Goal: Complete application form

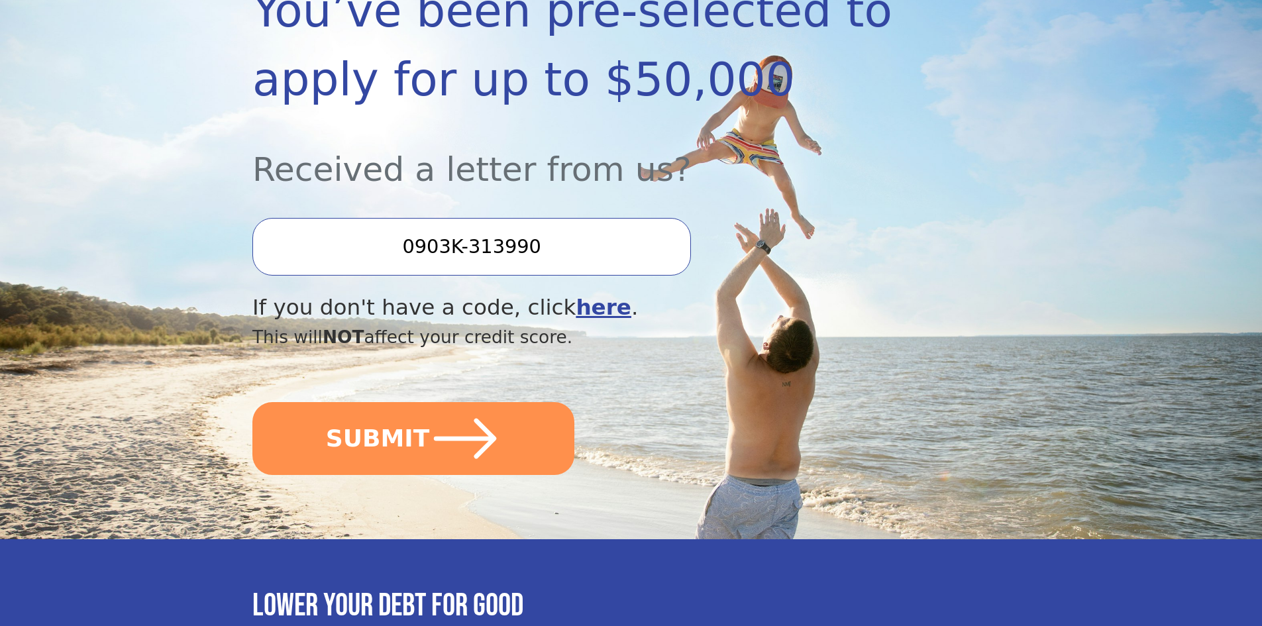
scroll to position [265, 0]
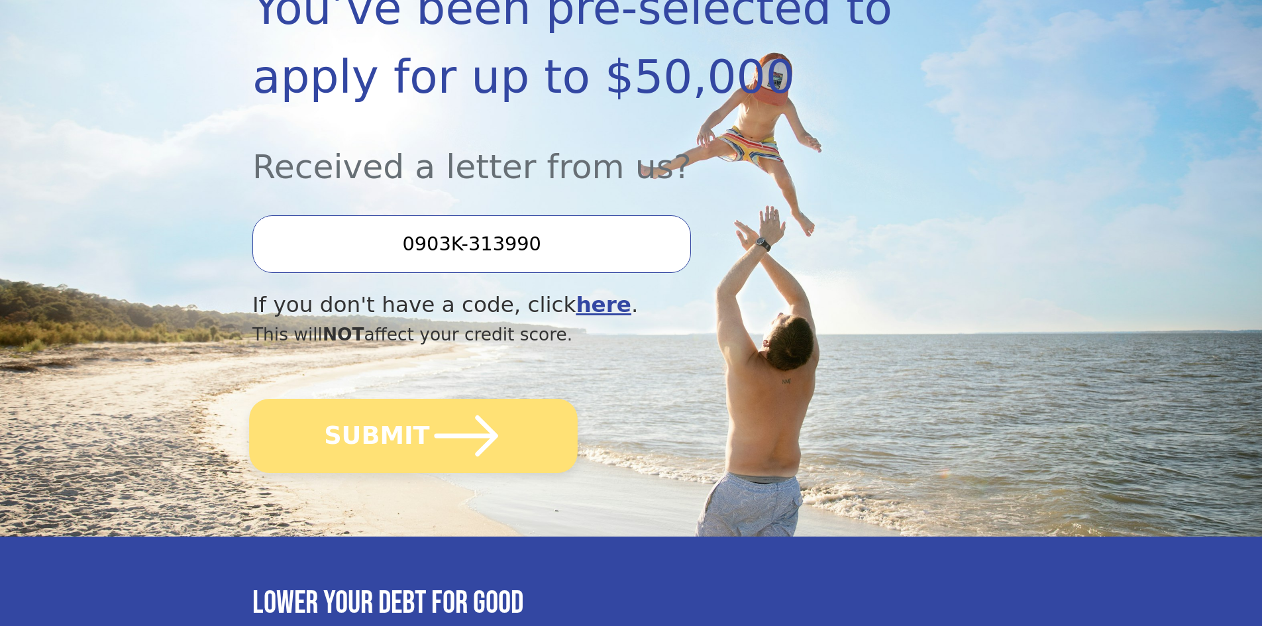
drag, startPoint x: 448, startPoint y: 442, endPoint x: 459, endPoint y: 455, distance: 17.4
click at [448, 445] on icon "submit" at bounding box center [466, 435] width 73 height 73
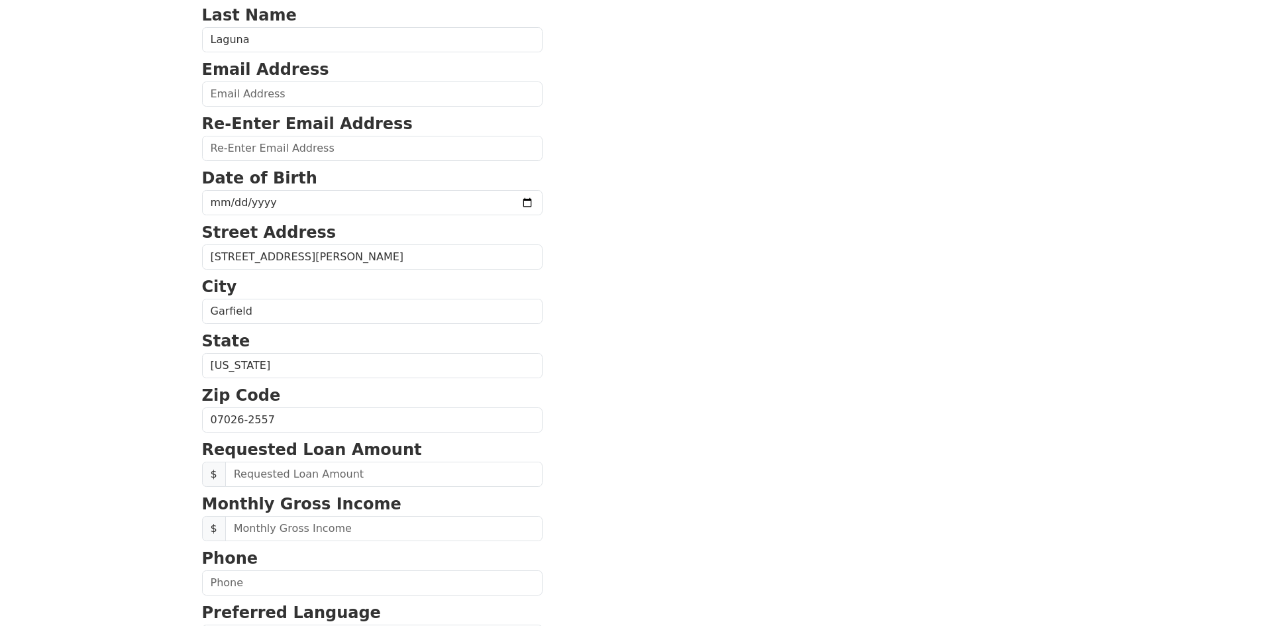
scroll to position [331, 0]
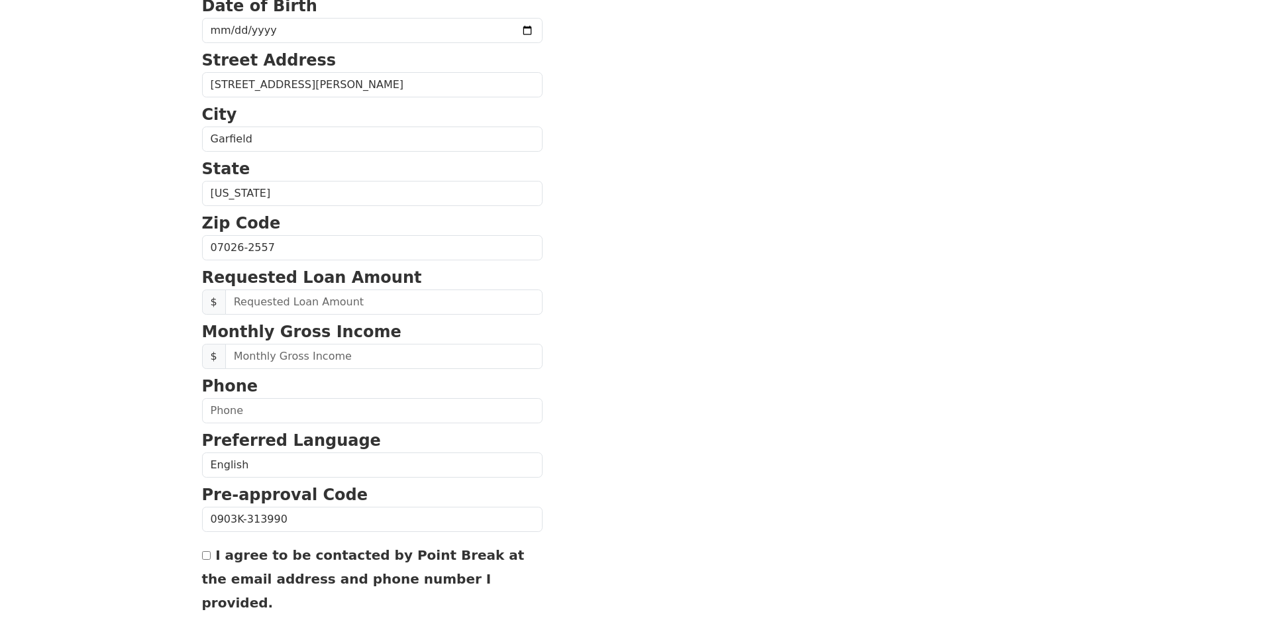
drag, startPoint x: 860, startPoint y: 456, endPoint x: 844, endPoint y: 461, distance: 16.6
click at [848, 459] on section "First Name Genaro Last Name Laguna Email Address Re-Enter Email Address Date of…" at bounding box center [631, 249] width 858 height 945
click at [845, 464] on section "First Name Genaro Last Name Laguna Email Address Re-Enter Email Address Date of…" at bounding box center [631, 249] width 858 height 945
click at [857, 505] on section "First Name Genaro Last Name Laguna Email Address Re-Enter Email Address Date of…" at bounding box center [631, 249] width 858 height 945
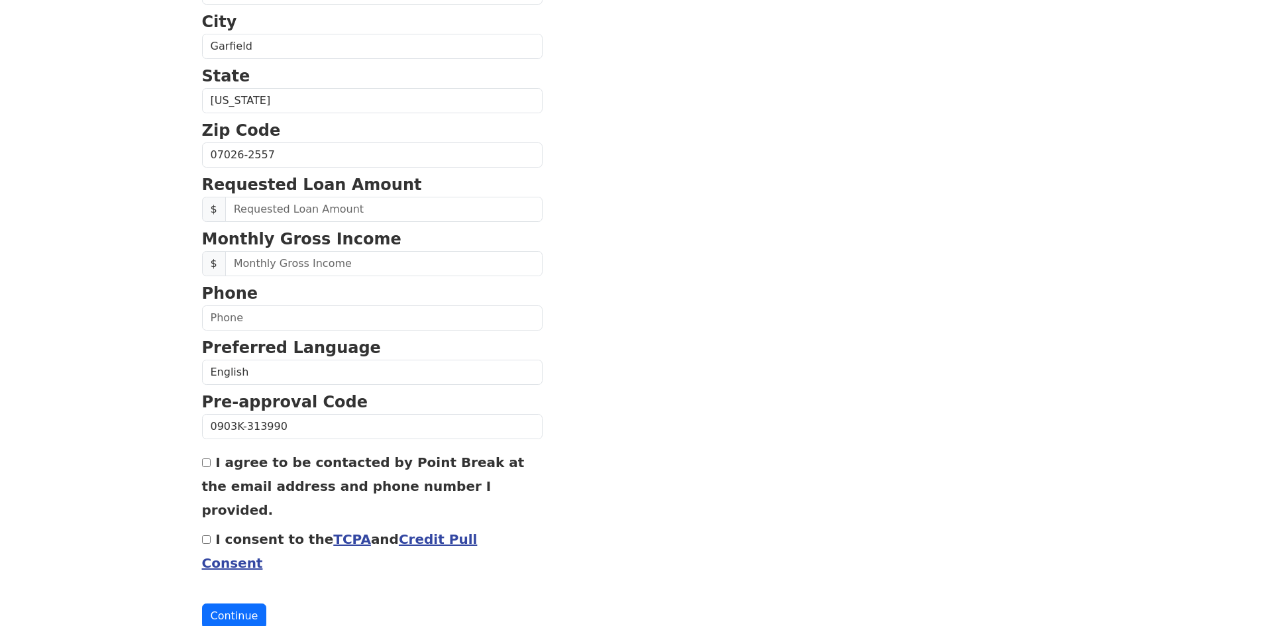
scroll to position [429, 0]
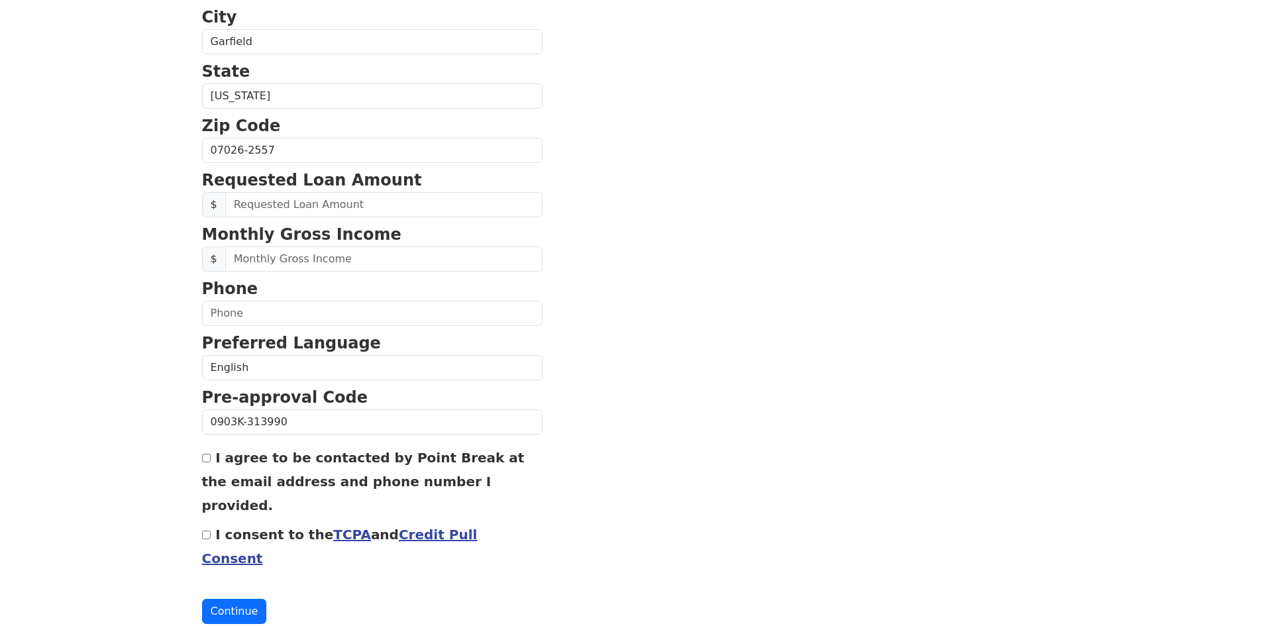
click at [775, 446] on section "First Name Genaro Last Name Laguna Email Address Re-Enter Email Address Date of…" at bounding box center [631, 151] width 858 height 945
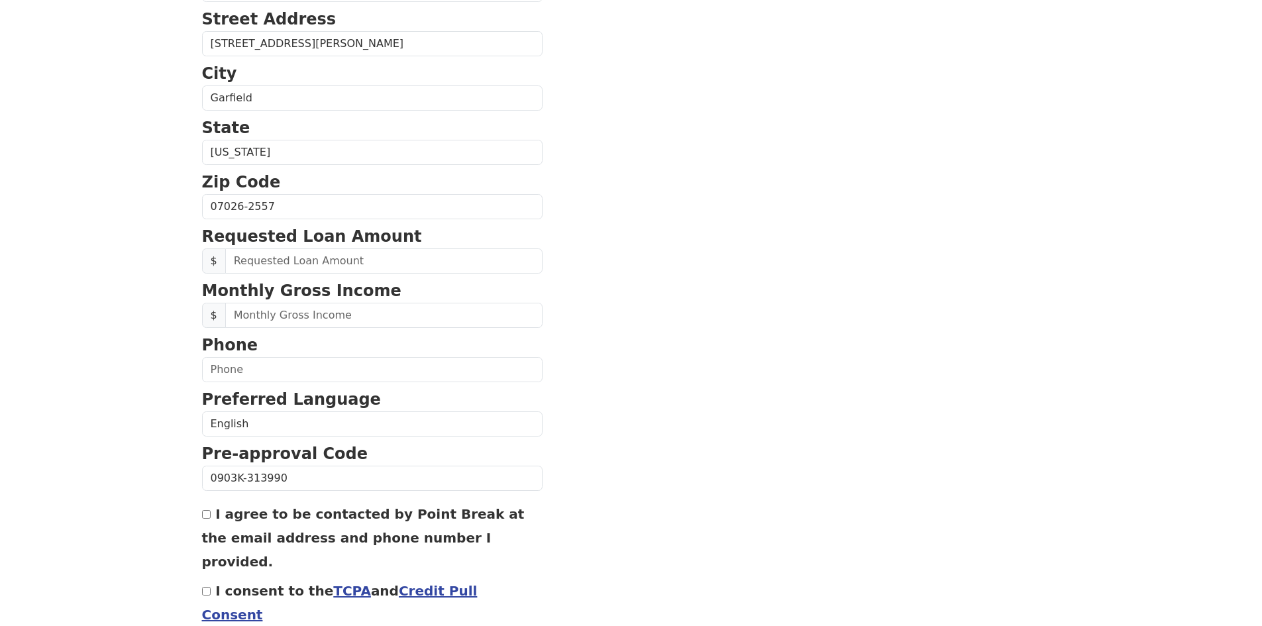
scroll to position [362, 0]
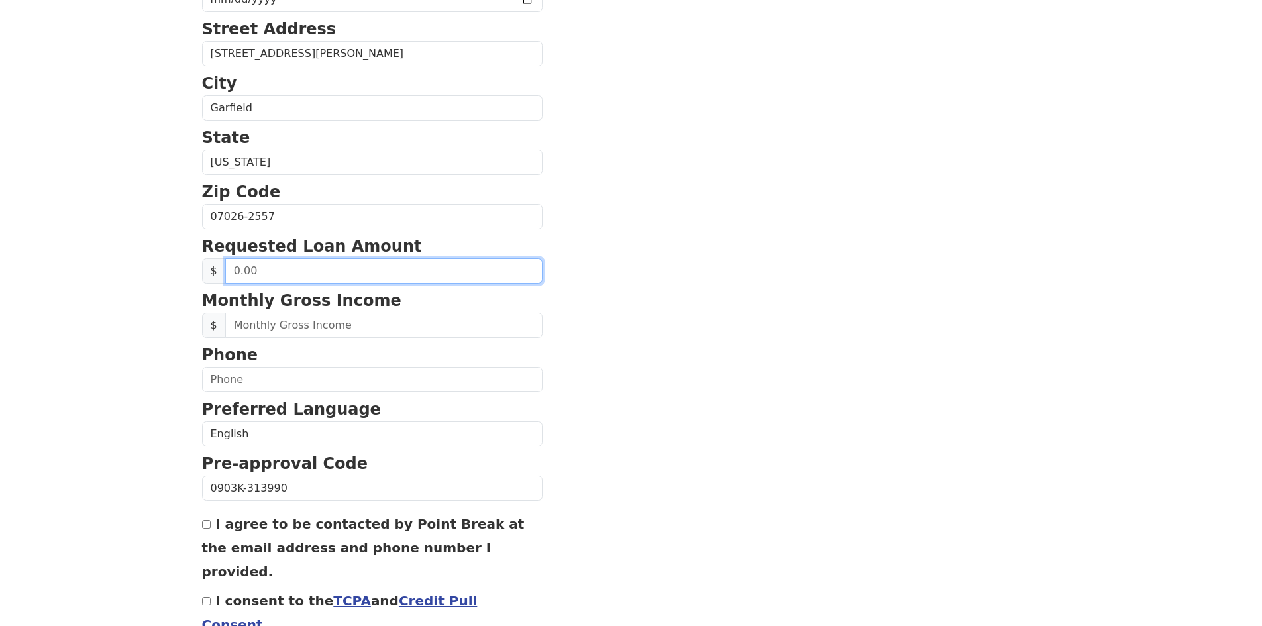
click at [292, 265] on input "text" at bounding box center [383, 270] width 317 height 25
drag, startPoint x: 229, startPoint y: 274, endPoint x: 198, endPoint y: 276, distance: 30.5
click at [198, 276] on div "First Name Genaro Last Name Laguna Email Address Re-Enter Email Address Date of…" at bounding box center [631, 188] width 874 height 1100
type input "5,000.00"
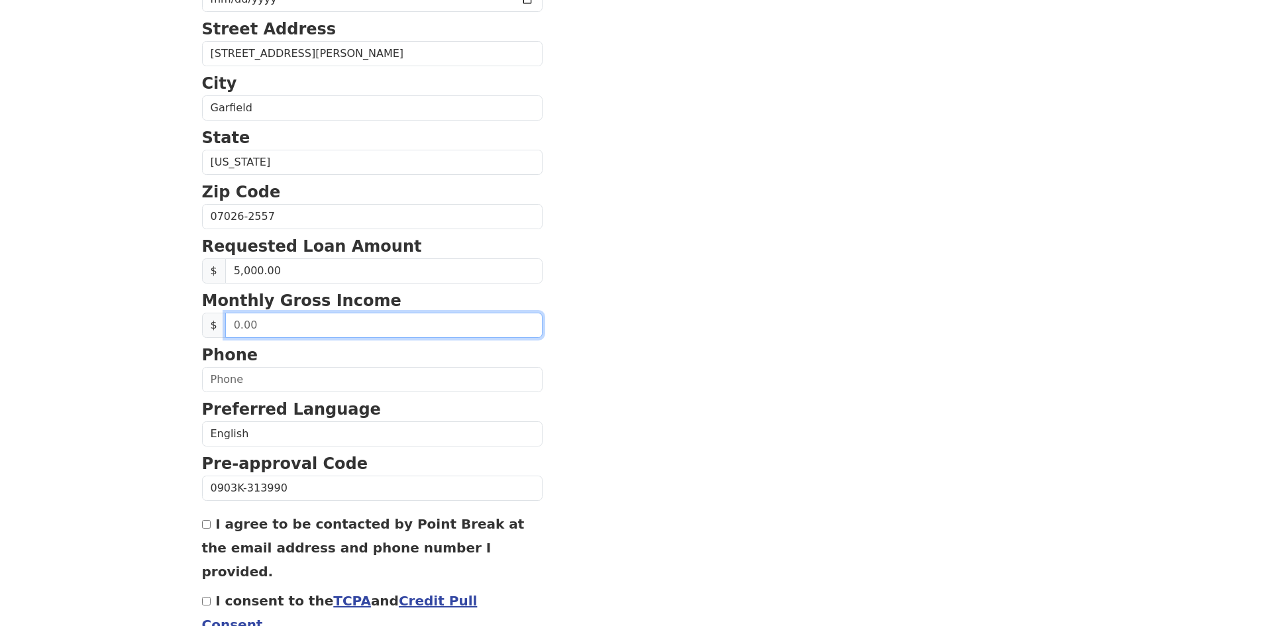
click at [280, 325] on input "text" at bounding box center [383, 325] width 317 height 25
type input "133,000.00"
click at [260, 397] on p "Preferred Language" at bounding box center [372, 409] width 340 height 24
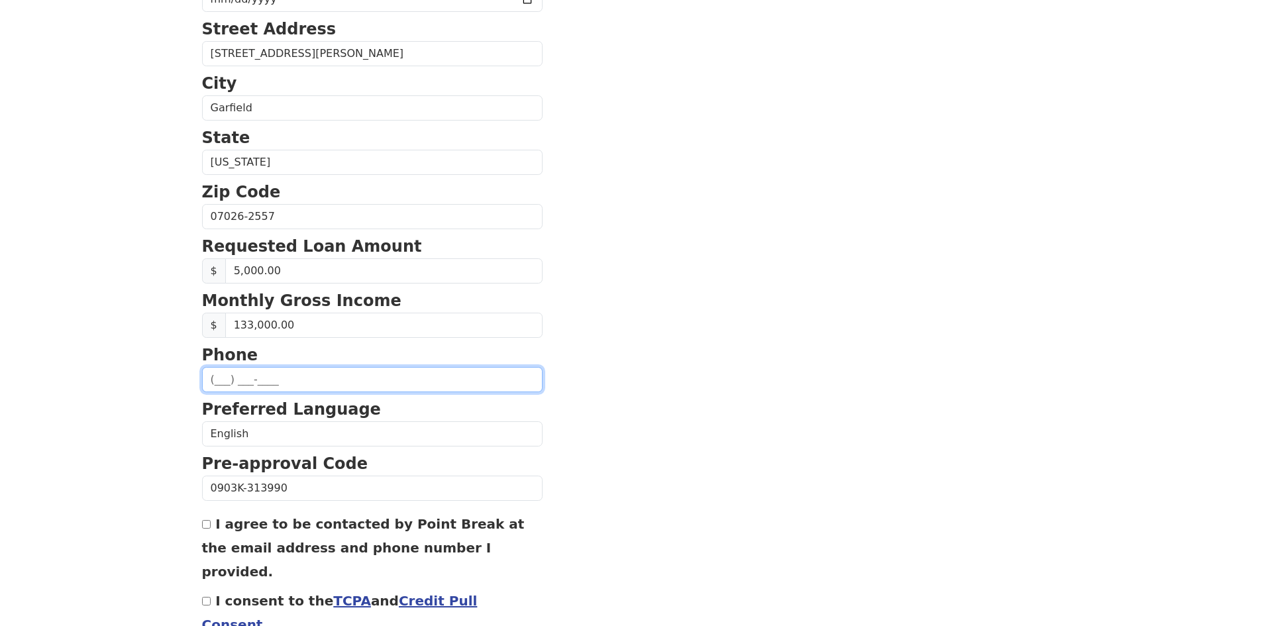
click at [272, 388] on input "text" at bounding box center [372, 379] width 340 height 25
type input "(201) 893-8631"
type input "genarolaguna@gmail.com"
type input "(201) 893-8631"
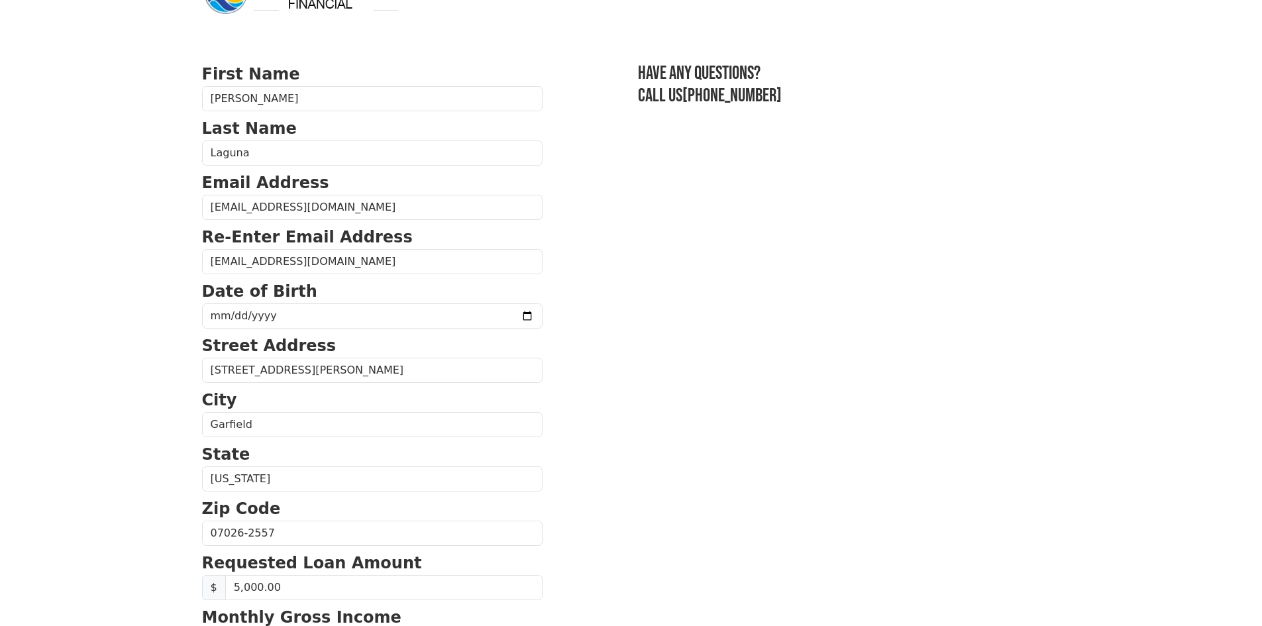
scroll to position [0, 0]
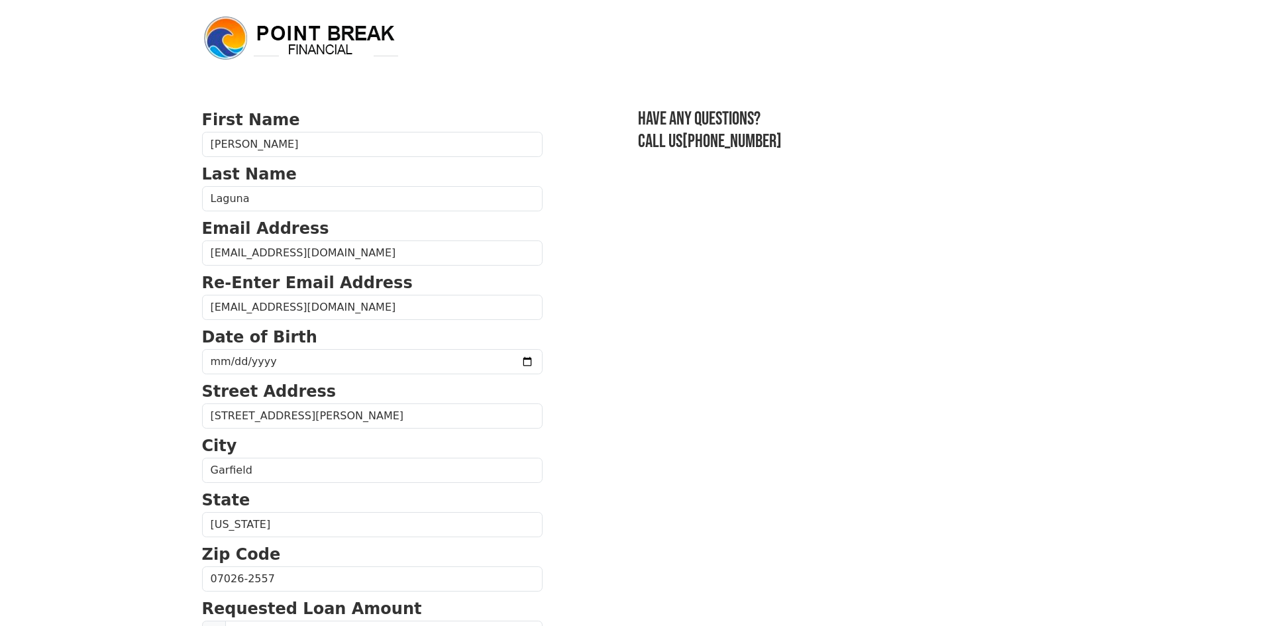
click at [428, 346] on p "Date of Birth" at bounding box center [372, 337] width 340 height 24
click at [429, 362] on input "date" at bounding box center [372, 361] width 340 height 25
type input "1982-10-22"
click at [693, 333] on section "First Name Genaro Last Name Laguna Email Address genarolaguna@gmail.com Re-Ente…" at bounding box center [631, 580] width 858 height 945
click at [703, 339] on section "First Name Genaro Last Name Laguna Email Address genarolaguna@gmail.com Re-Ente…" at bounding box center [631, 580] width 858 height 945
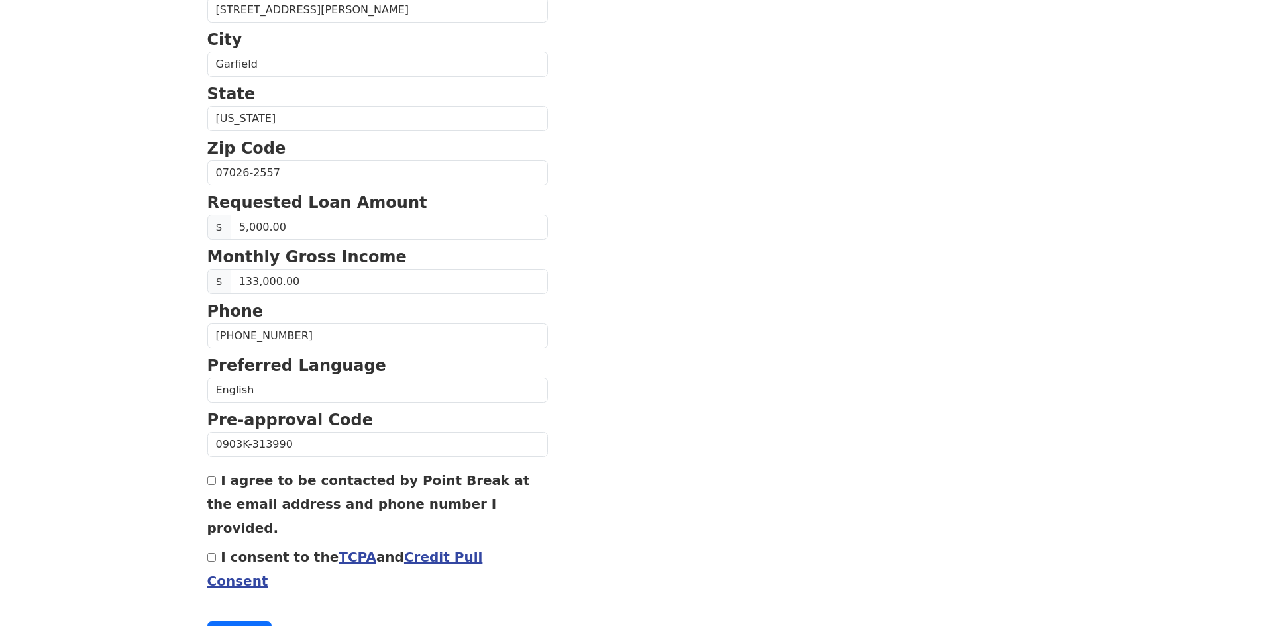
scroll to position [429, 0]
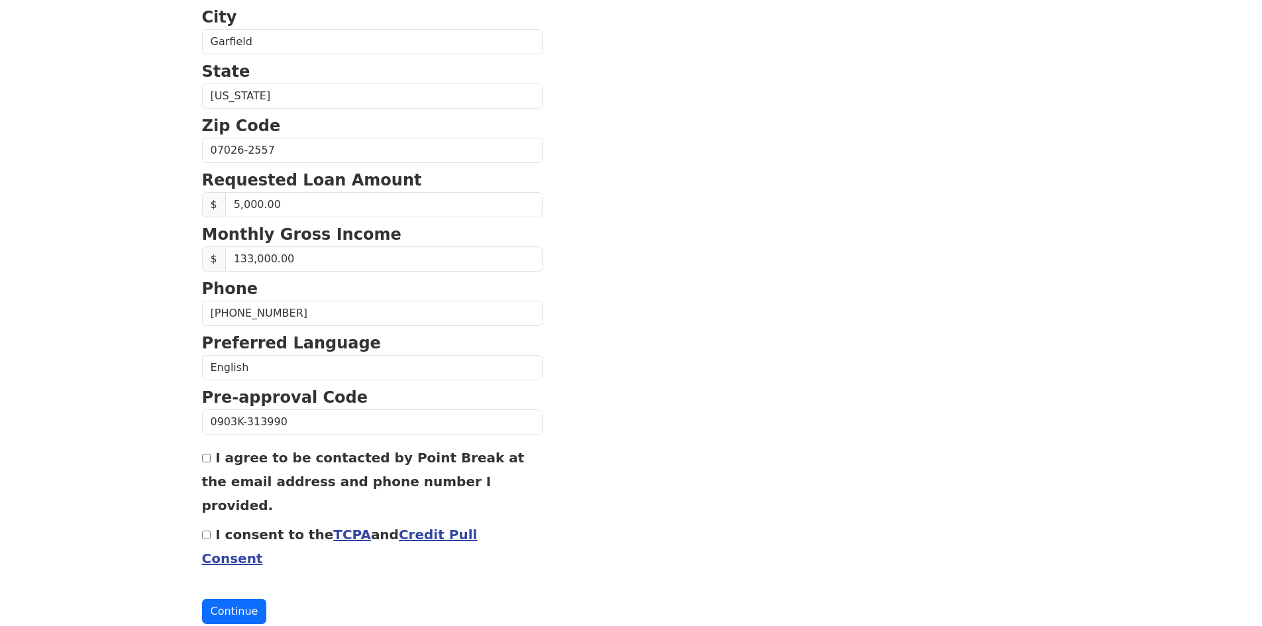
click at [202, 467] on div "I agree to be contacted by Point Break at the email address and phone number I …" at bounding box center [372, 481] width 340 height 72
drag, startPoint x: 205, startPoint y: 464, endPoint x: 202, endPoint y: 472, distance: 8.4
click at [202, 472] on div "I agree to be contacted by Point Break at the email address and phone number I …" at bounding box center [372, 481] width 340 height 72
click at [207, 458] on input "I agree to be contacted by Point Break at the email address and phone number I …" at bounding box center [206, 458] width 9 height 9
checkbox input "true"
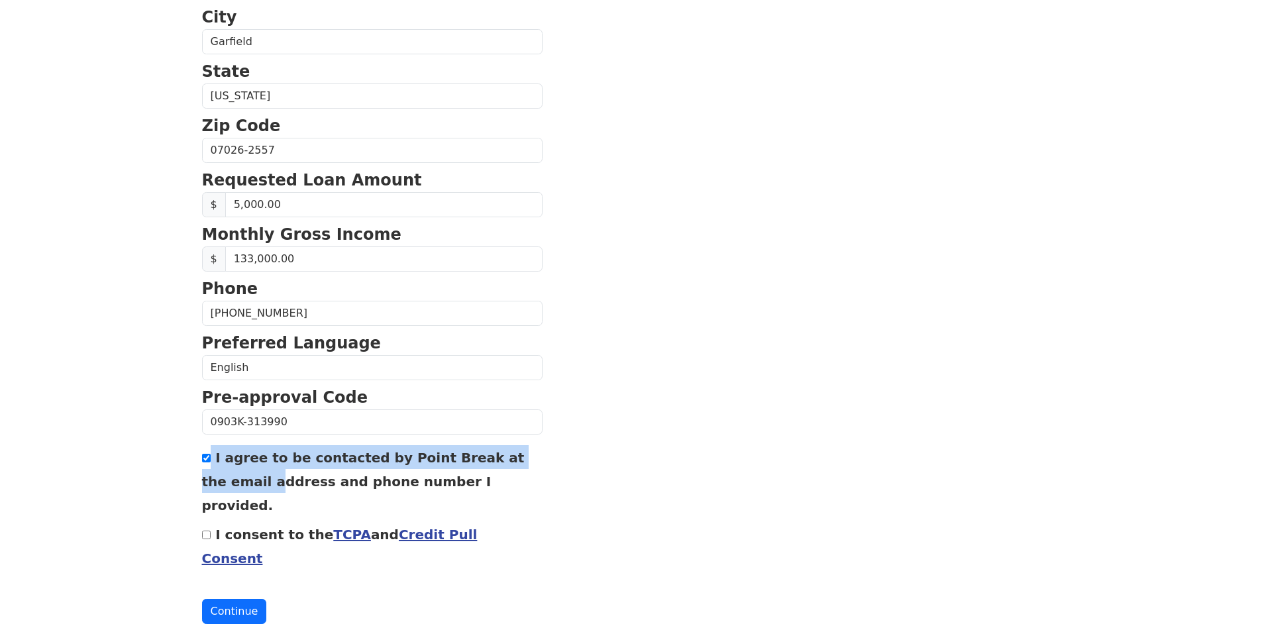
click at [207, 531] on input "I consent to the TCPA and Credit Pull Consent" at bounding box center [206, 535] width 9 height 9
checkbox input "true"
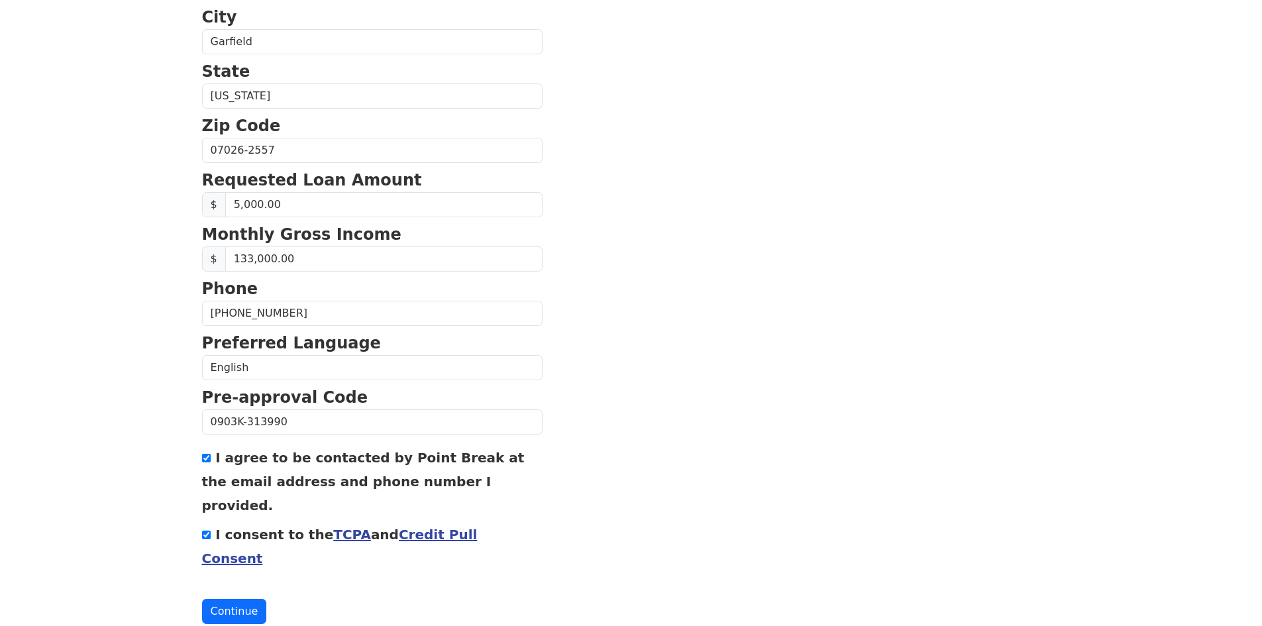
drag, startPoint x: 160, startPoint y: 517, endPoint x: 272, endPoint y: 455, distance: 127.5
click at [682, 343] on section "First Name Genaro Last Name Laguna Email Address genarolaguna@gmail.com Re-Ente…" at bounding box center [631, 151] width 858 height 945
click at [684, 418] on section "First Name Genaro Last Name Laguna Email Address genarolaguna@gmail.com Re-Ente…" at bounding box center [631, 151] width 858 height 945
click at [691, 423] on section "First Name Genaro Last Name Laguna Email Address genarolaguna@gmail.com Re-Ente…" at bounding box center [631, 151] width 858 height 945
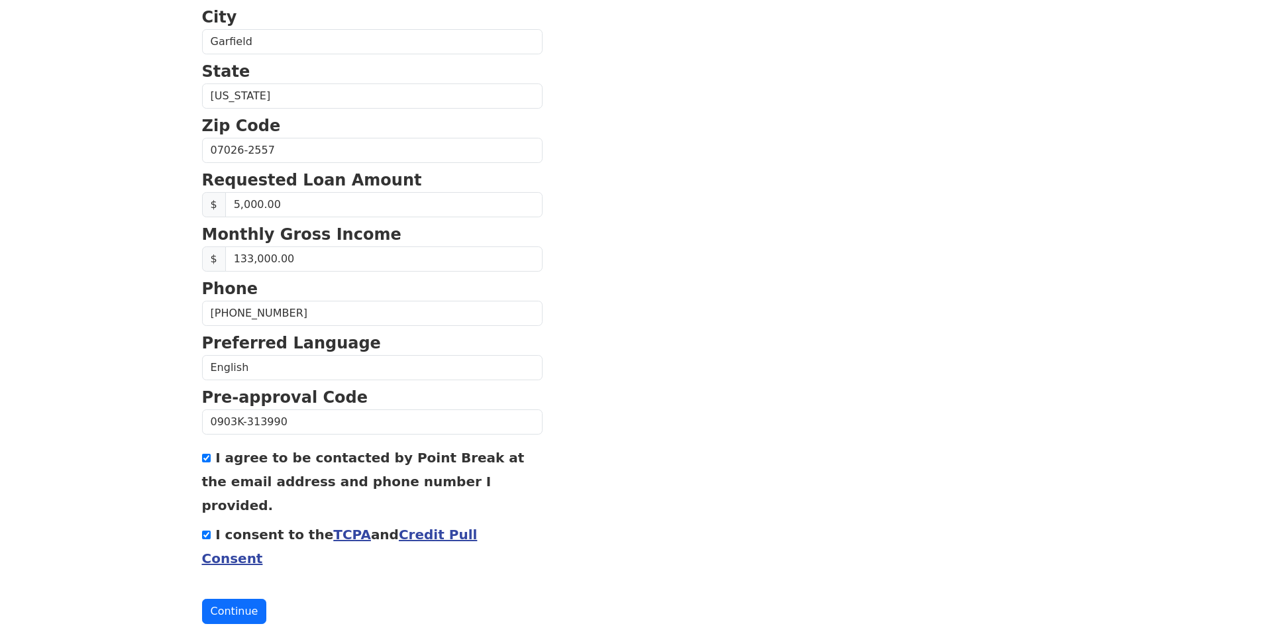
drag, startPoint x: 684, startPoint y: 348, endPoint x: 678, endPoint y: 345, distance: 6.8
click at [684, 348] on section "First Name Genaro Last Name Laguna Email Address genarolaguna@gmail.com Re-Ente…" at bounding box center [631, 151] width 858 height 945
click at [697, 274] on section "First Name Genaro Last Name Laguna Email Address genarolaguna@gmail.com Re-Ente…" at bounding box center [631, 151] width 858 height 945
drag, startPoint x: 699, startPoint y: 317, endPoint x: 695, endPoint y: 309, distance: 8.9
click at [697, 315] on section "First Name Genaro Last Name Laguna Email Address genarolaguna@gmail.com Re-Ente…" at bounding box center [631, 151] width 858 height 945
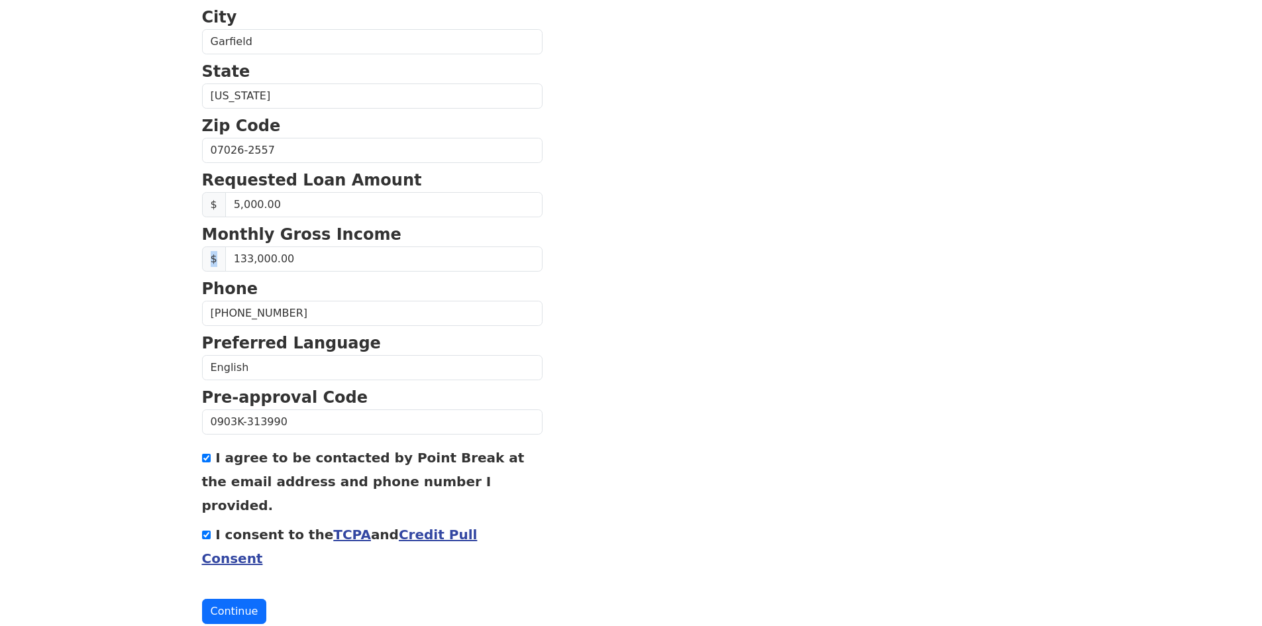
drag, startPoint x: 680, startPoint y: 241, endPoint x: 671, endPoint y: 256, distance: 17.5
click at [669, 256] on section "First Name Genaro Last Name Laguna Email Address genarolaguna@gmail.com Re-Ente…" at bounding box center [631, 151] width 858 height 945
drag, startPoint x: 759, startPoint y: 344, endPoint x: 764, endPoint y: 329, distance: 15.3
click at [762, 342] on section "First Name Genaro Last Name Laguna Email Address genarolaguna@gmail.com Re-Ente…" at bounding box center [631, 151] width 858 height 945
drag, startPoint x: 772, startPoint y: 365, endPoint x: 764, endPoint y: 350, distance: 17.2
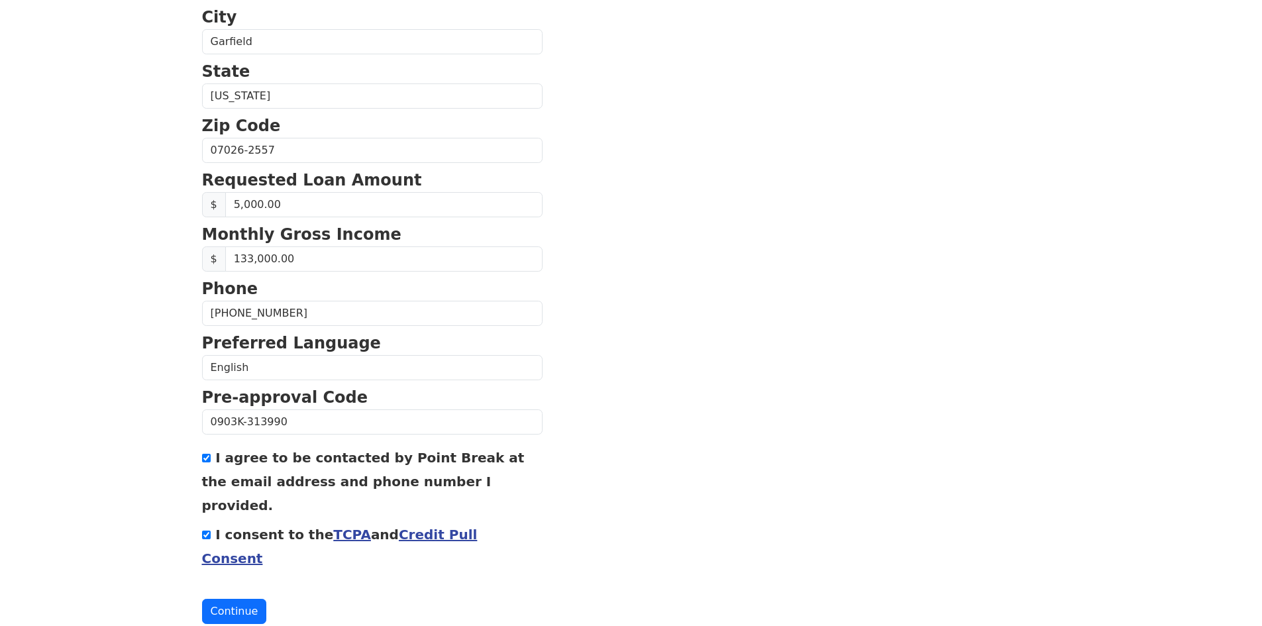
click at [763, 352] on section "First Name Genaro Last Name Laguna Email Address genarolaguna@gmail.com Re-Ente…" at bounding box center [631, 151] width 858 height 945
click at [765, 345] on section "First Name Genaro Last Name Laguna Email Address genarolaguna@gmail.com Re-Ente…" at bounding box center [631, 151] width 858 height 945
click at [688, 548] on section "First Name Genaro Last Name Laguna Email Address genarolaguna@gmail.com Re-Ente…" at bounding box center [631, 151] width 858 height 945
click at [336, 527] on link "TCPA" at bounding box center [352, 535] width 38 height 16
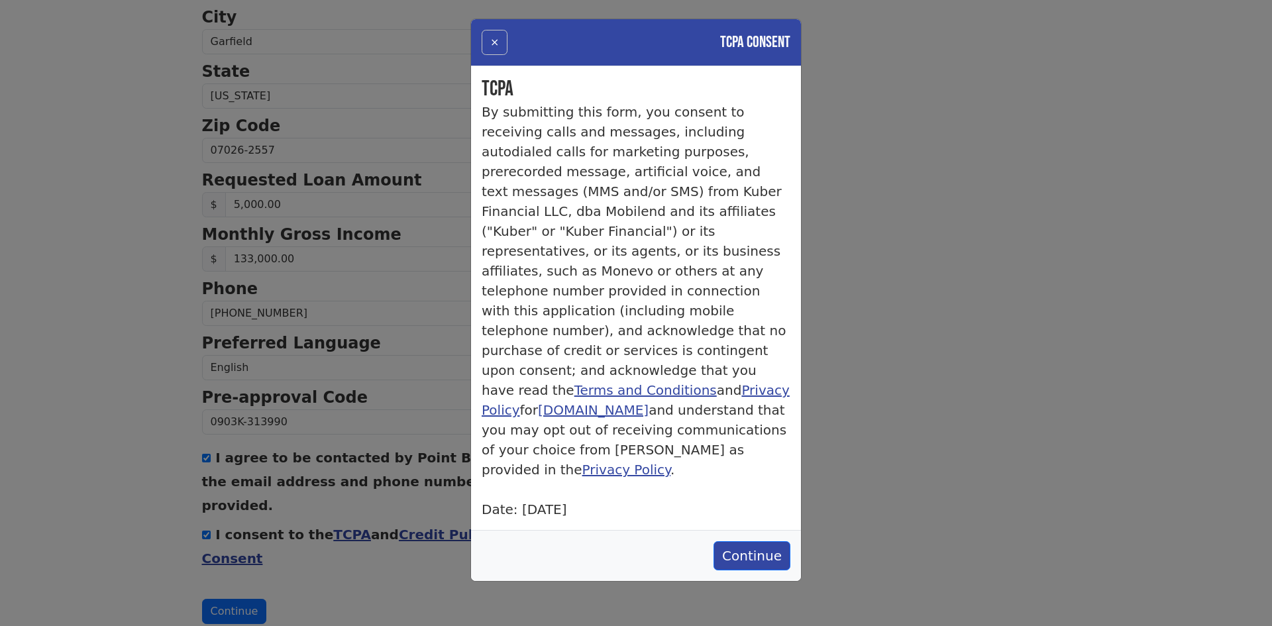
click at [499, 37] on button "×" at bounding box center [495, 42] width 26 height 25
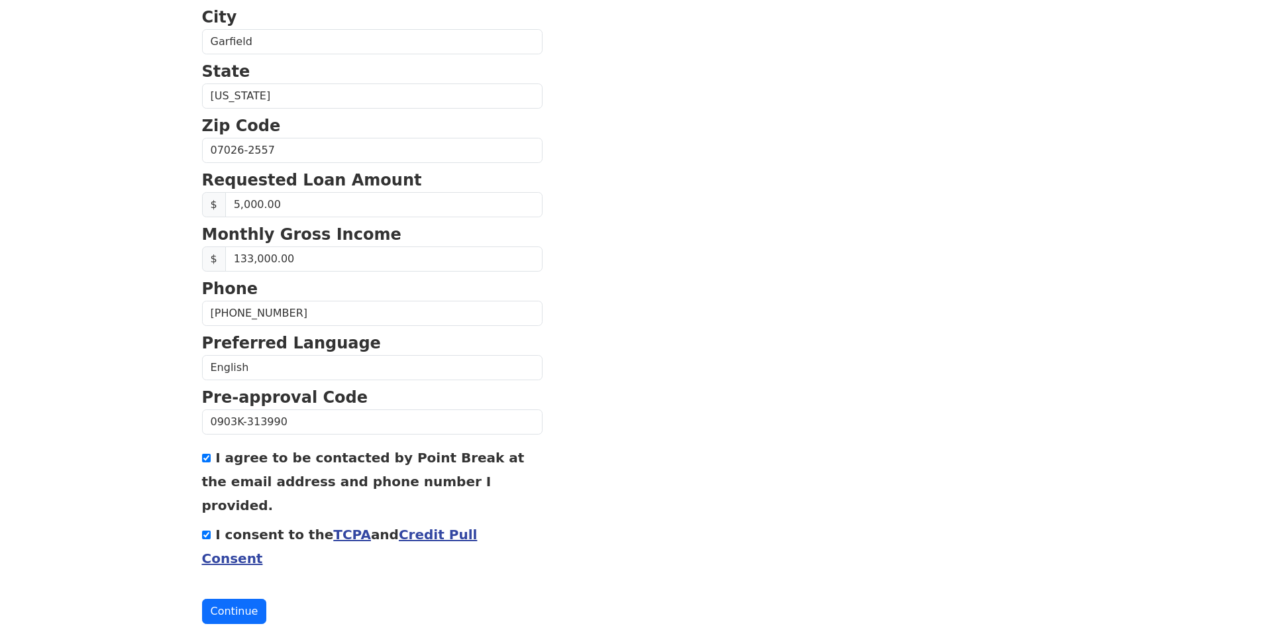
click at [465, 527] on link "Credit Pull Consent" at bounding box center [340, 547] width 276 height 40
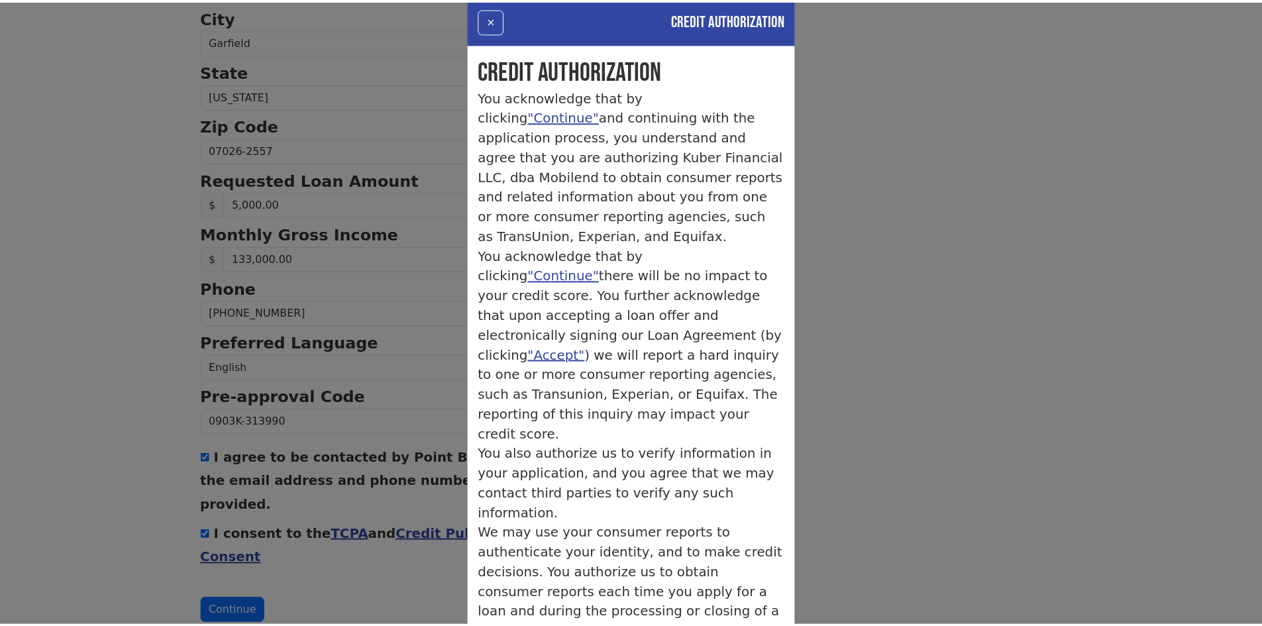
scroll to position [120, 0]
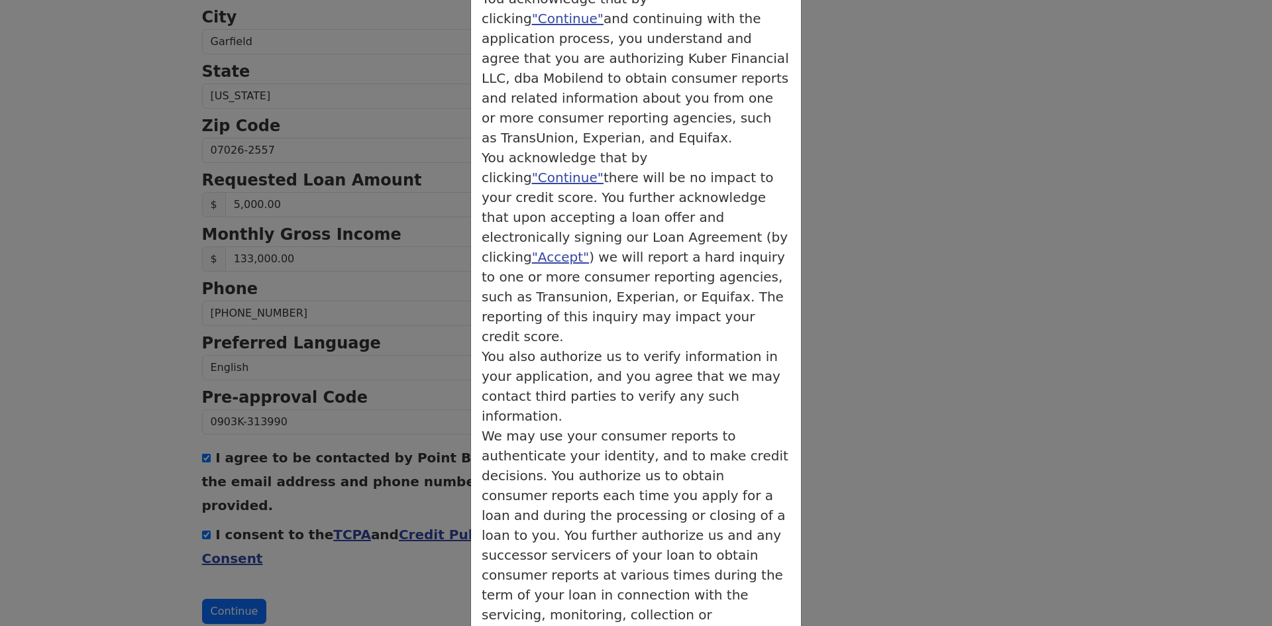
click at [964, 350] on div "× Credit Authorization Credit Authorization You acknowledge that by clicking "C…" at bounding box center [636, 313] width 1272 height 626
